Goal: Task Accomplishment & Management: Manage account settings

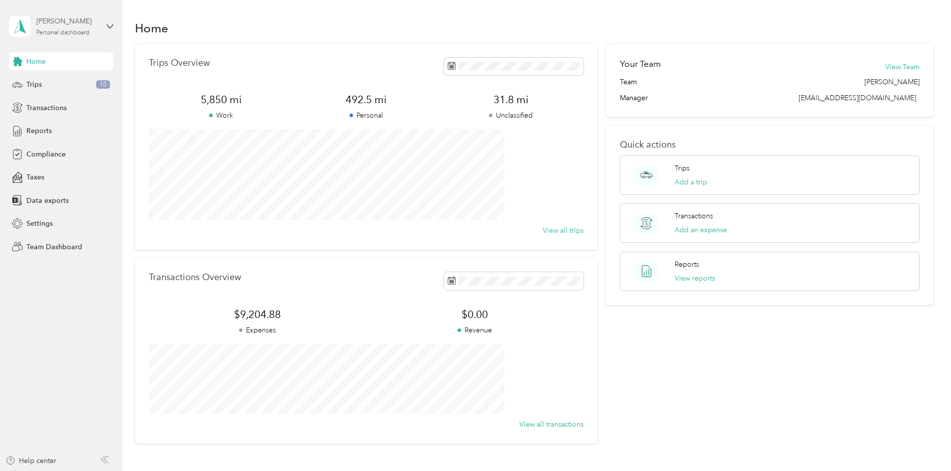
click at [87, 25] on div "[PERSON_NAME]" at bounding box center [67, 21] width 62 height 10
click at [80, 87] on div "Team dashboard Personal dashboard Log out" at bounding box center [114, 104] width 196 height 63
click at [84, 34] on div "Personal dashboard" at bounding box center [62, 33] width 53 height 6
click at [57, 88] on div "Team dashboard Personal dashboard Log out" at bounding box center [114, 104] width 196 height 63
click at [67, 32] on div "Personal dashboard" at bounding box center [62, 33] width 53 height 6
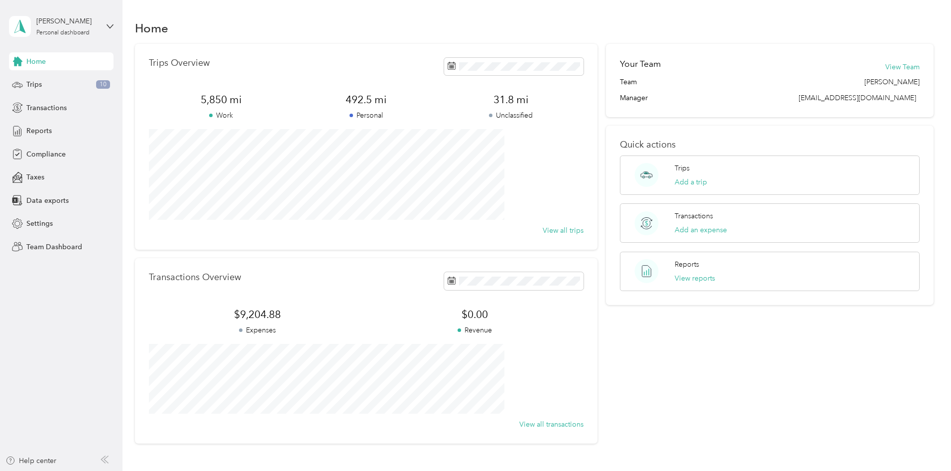
click at [59, 80] on div "Team dashboard" at bounding box center [44, 82] width 53 height 10
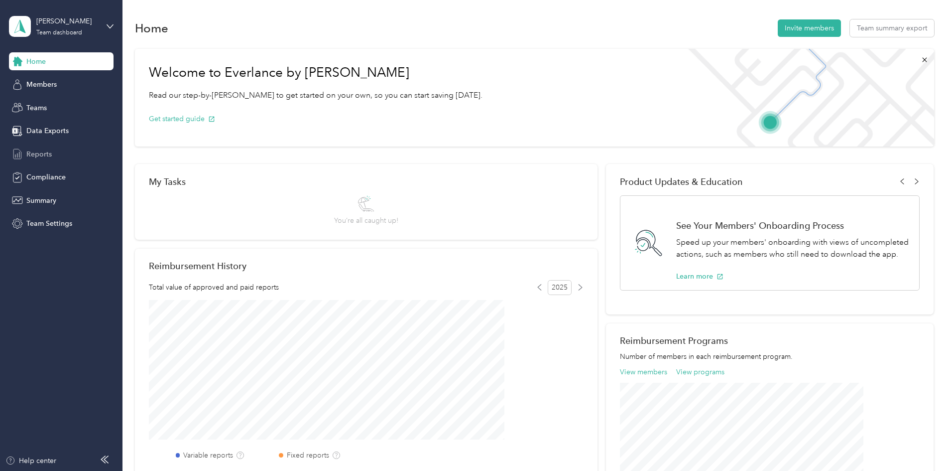
click at [77, 149] on div "Reports" at bounding box center [61, 154] width 105 height 18
